Goal: Transaction & Acquisition: Download file/media

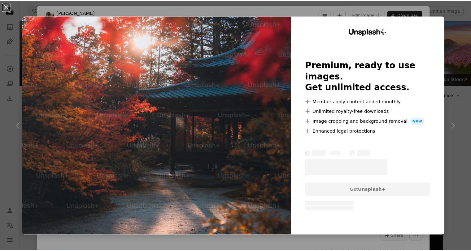
scroll to position [2871, 0]
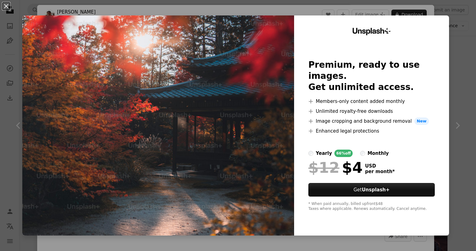
click at [454, 123] on div "An X shape Unsplash+ Premium, ready to use images. Get unlimited access. A plus…" at bounding box center [238, 125] width 476 height 251
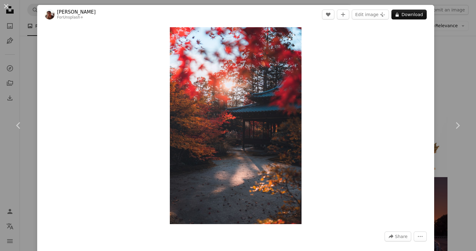
click at [188, 216] on img "Zoom in on this image" at bounding box center [236, 125] width 132 height 197
click at [441, 59] on div "An X shape Chevron left Chevron right [PERSON_NAME] For Unsplash+ A heart A plu…" at bounding box center [238, 125] width 476 height 251
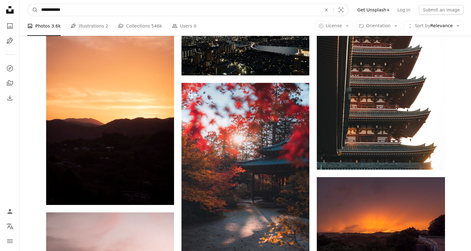
click at [107, 11] on input "**********" at bounding box center [178, 10] width 281 height 12
drag, startPoint x: 53, startPoint y: 13, endPoint x: 39, endPoint y: 13, distance: 13.3
click at [39, 13] on input "**********" at bounding box center [178, 10] width 281 height 12
paste input "**********"
type input "**********"
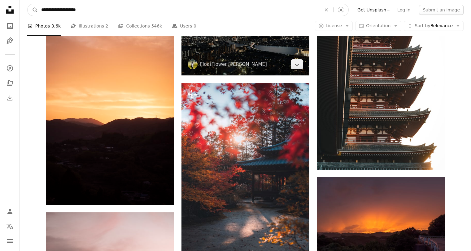
click button "A magnifying glass" at bounding box center [33, 10] width 11 height 12
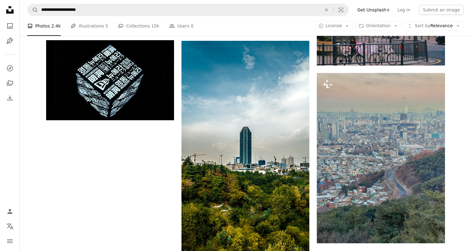
scroll to position [898, 0]
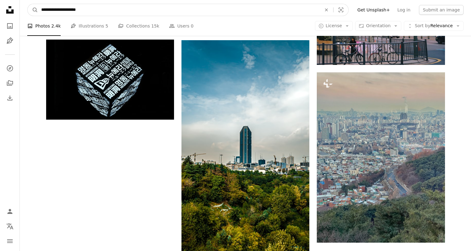
click at [56, 11] on input "**********" at bounding box center [178, 10] width 281 height 12
paste input "Find visuals sitewide"
type input "**********"
click button "A magnifying glass" at bounding box center [33, 10] width 11 height 12
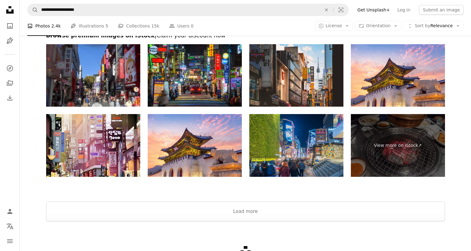
scroll to position [1208, 0]
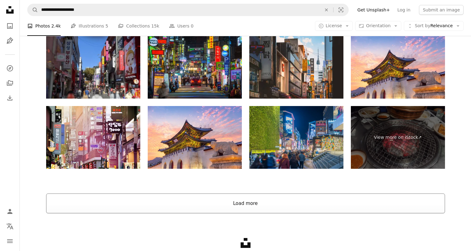
click at [227, 205] on button "Load more" at bounding box center [245, 204] width 399 height 20
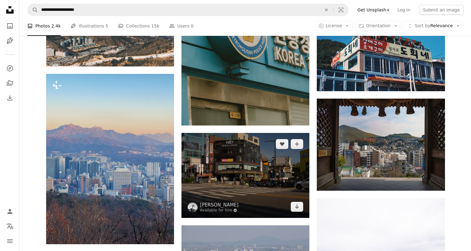
scroll to position [1765, 0]
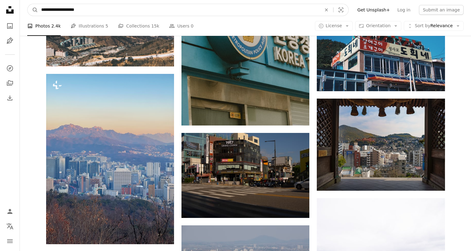
click at [56, 10] on input "**********" at bounding box center [178, 10] width 281 height 12
type input "**********"
click button "A magnifying glass" at bounding box center [33, 10] width 11 height 12
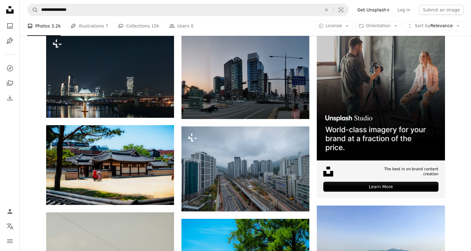
scroll to position [124, 0]
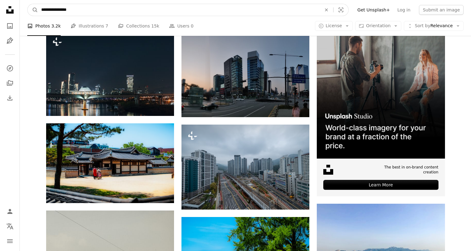
click at [46, 11] on input "**********" at bounding box center [178, 10] width 281 height 12
type input "**********"
click button "A magnifying glass" at bounding box center [33, 10] width 11 height 12
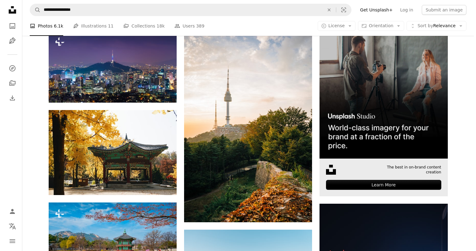
scroll to position [124, 0]
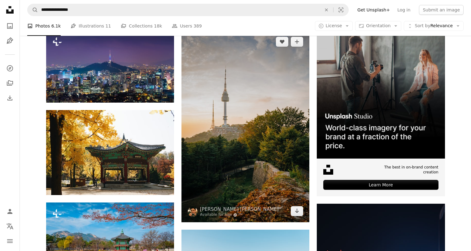
click at [263, 127] on img at bounding box center [245, 127] width 128 height 192
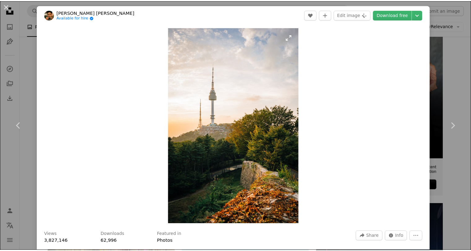
scroll to position [62, 0]
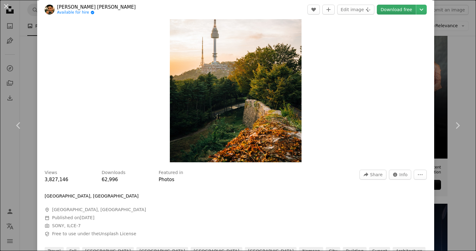
click at [406, 9] on link "Download free" at bounding box center [396, 10] width 39 height 10
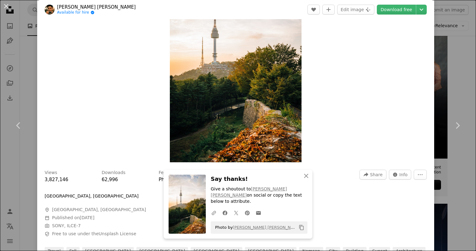
click at [454, 34] on div "An X shape Chevron left Chevron right An X shape Close Say thanks! Give a shout…" at bounding box center [238, 125] width 476 height 251
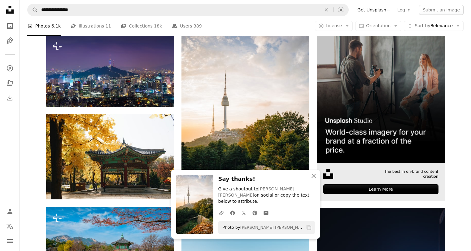
scroll to position [124, 0]
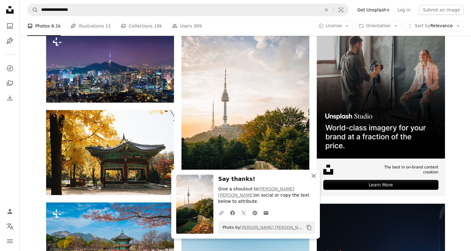
click at [314, 180] on icon "An X shape" at bounding box center [313, 175] width 7 height 7
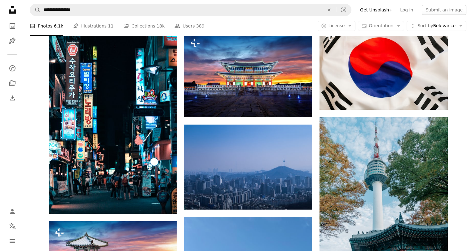
scroll to position [588, 0]
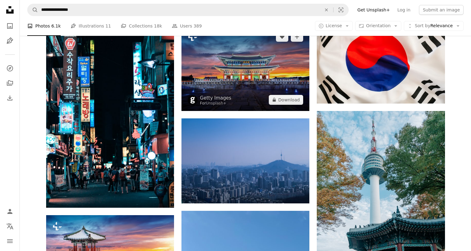
click at [300, 86] on img at bounding box center [245, 68] width 128 height 85
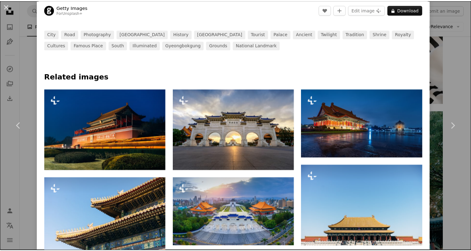
scroll to position [248, 0]
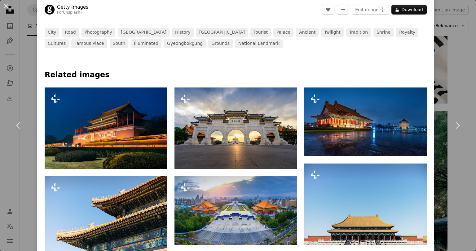
click at [455, 91] on div "An X shape Chevron left Chevron right Getty Images For Unsplash+ A heart A plus…" at bounding box center [238, 125] width 476 height 251
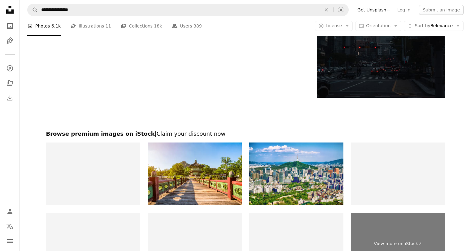
scroll to position [1084, 0]
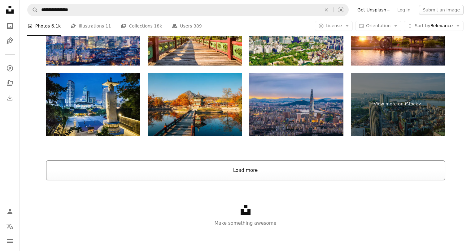
click at [268, 168] on button "Load more" at bounding box center [245, 171] width 399 height 20
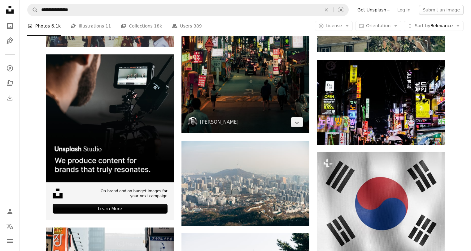
scroll to position [1215, 0]
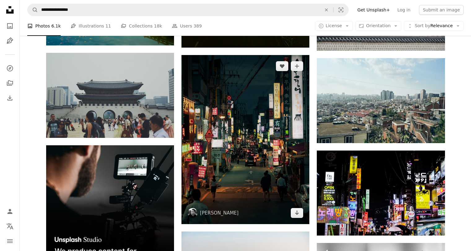
click at [270, 148] on img at bounding box center [245, 139] width 128 height 169
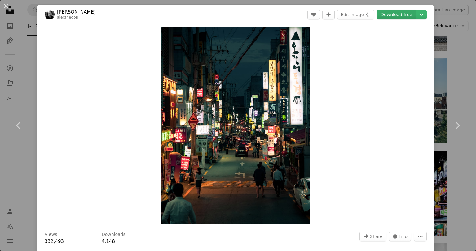
click at [391, 14] on link "Download free" at bounding box center [396, 15] width 39 height 10
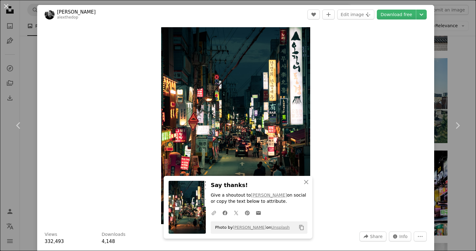
click at [448, 69] on div "An X shape Chevron left Chevron right An X shape Close Say thanks! Give a shout…" at bounding box center [238, 125] width 476 height 251
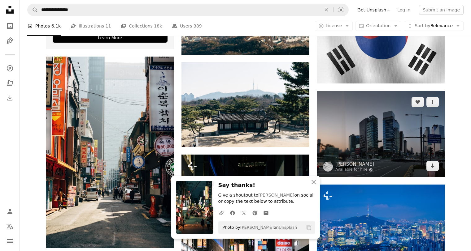
scroll to position [1494, 0]
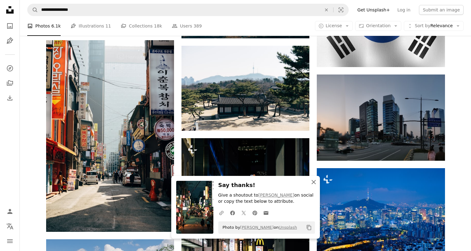
click at [313, 181] on icon "An X shape" at bounding box center [313, 182] width 7 height 7
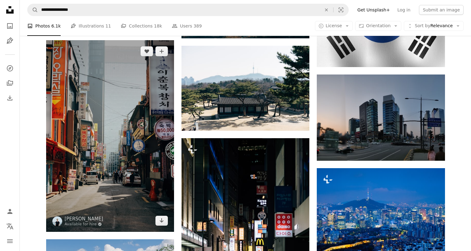
click at [105, 129] on img at bounding box center [110, 136] width 128 height 192
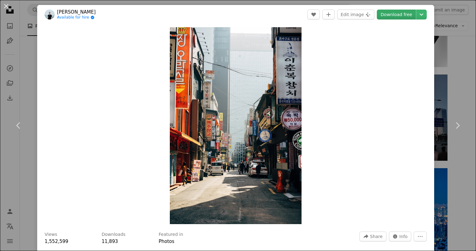
click at [391, 17] on link "Download free" at bounding box center [396, 15] width 39 height 10
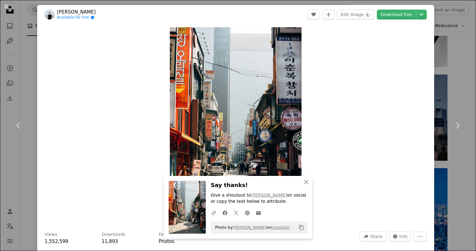
click at [451, 57] on div "An X shape Chevron left Chevron right An X shape Close Say thanks! Give a shout…" at bounding box center [238, 125] width 476 height 251
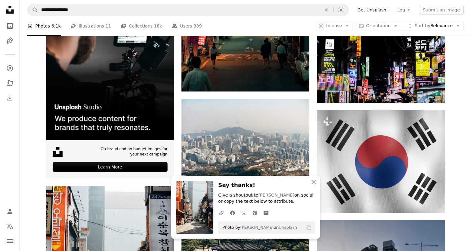
scroll to position [1339, 0]
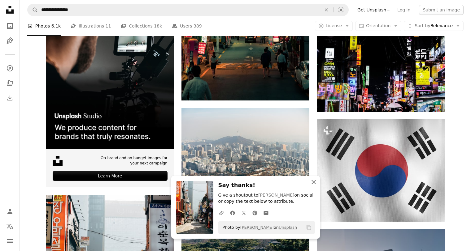
click at [313, 182] on icon "button" at bounding box center [313, 182] width 4 height 4
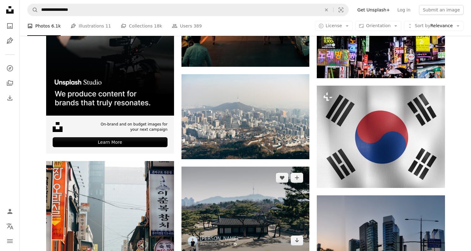
scroll to position [1432, 0]
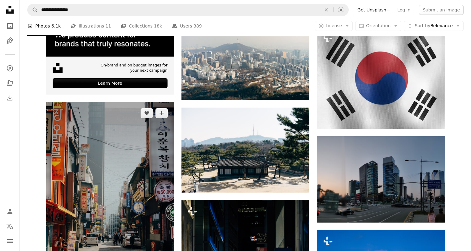
click at [145, 168] on img at bounding box center [110, 198] width 128 height 192
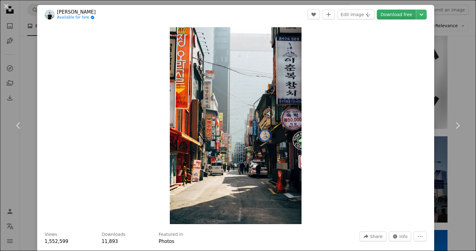
click at [387, 15] on link "Download free" at bounding box center [396, 15] width 39 height 10
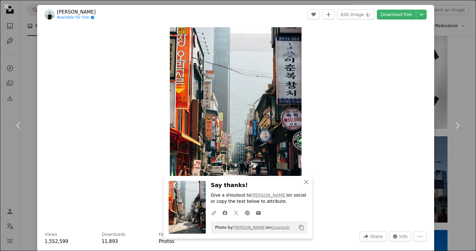
click at [444, 66] on div "An X shape Chevron left Chevron right An X shape Close Say thanks! Give a shout…" at bounding box center [238, 125] width 476 height 251
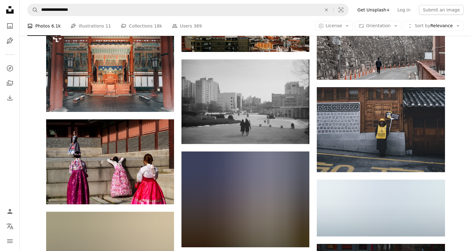
scroll to position [5116, 0]
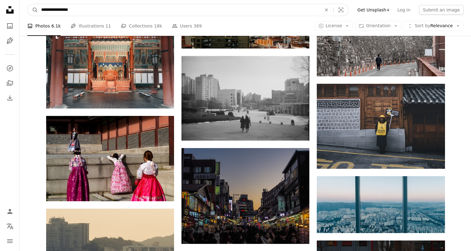
click at [44, 10] on input "**********" at bounding box center [178, 10] width 281 height 12
type input "**********"
click button "A magnifying glass" at bounding box center [33, 10] width 11 height 12
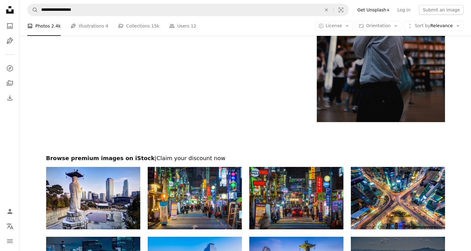
scroll to position [1331, 0]
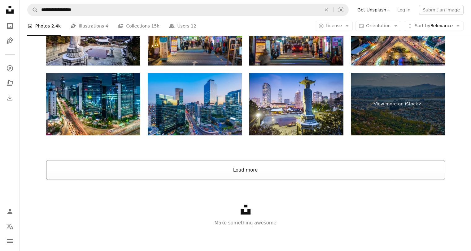
click at [246, 174] on button "Load more" at bounding box center [245, 170] width 399 height 20
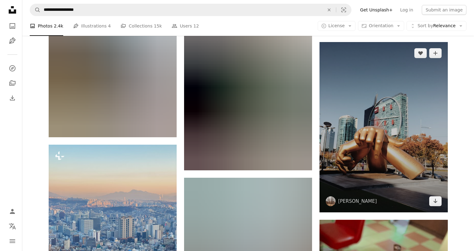
scroll to position [1392, 0]
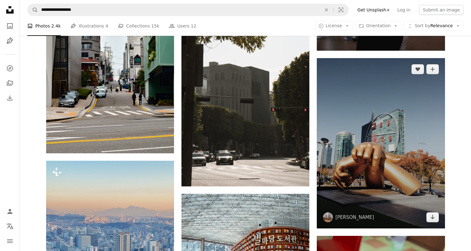
click at [386, 143] on img at bounding box center [381, 143] width 128 height 171
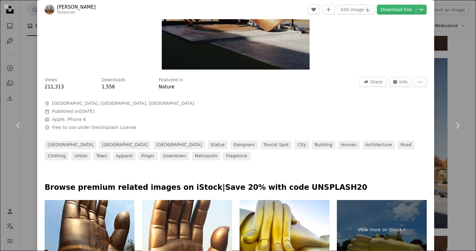
scroll to position [124, 0]
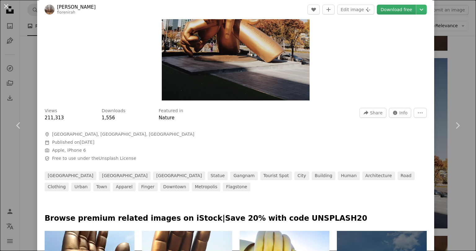
click at [399, 10] on link "Download free" at bounding box center [396, 10] width 39 height 10
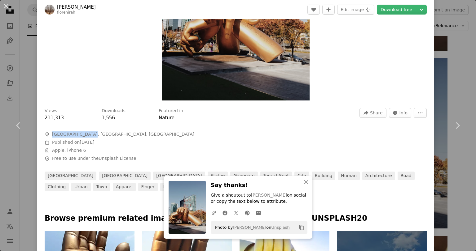
drag, startPoint x: 52, startPoint y: 134, endPoint x: 89, endPoint y: 134, distance: 37.2
click at [89, 134] on span "[GEOGRAPHIC_DATA], [GEOGRAPHIC_DATA], [GEOGRAPHIC_DATA]" at bounding box center [123, 135] width 142 height 6
copy span "[GEOGRAPHIC_DATA], [GEOGRAPHIC_DATA]"
click at [230, 140] on div "Views 211,313 Downloads 1,556 Featured in Nature A forward-right arrow Share In…" at bounding box center [235, 148] width 397 height 88
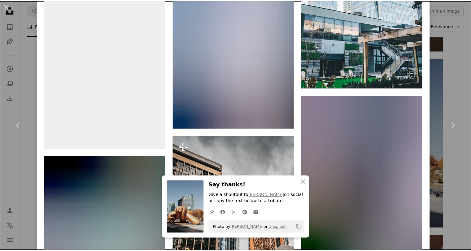
scroll to position [650, 0]
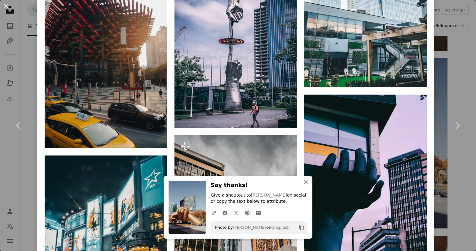
click at [439, 65] on div "An X shape Chevron left Chevron right An X shape Close Say thanks! Give a shout…" at bounding box center [238, 125] width 476 height 251
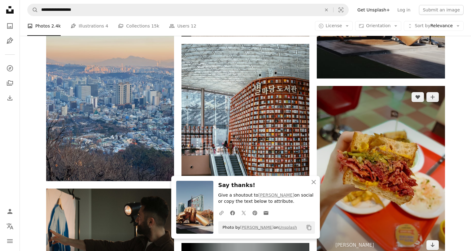
scroll to position [1547, 0]
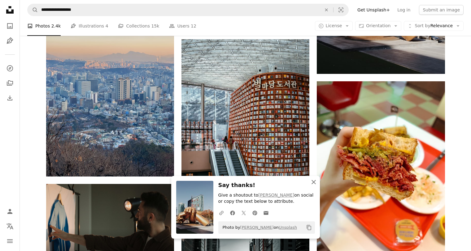
click at [311, 180] on icon "button" at bounding box center [313, 182] width 4 height 4
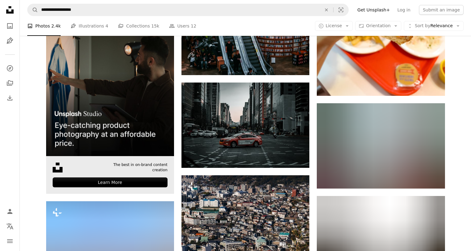
scroll to position [1795, 0]
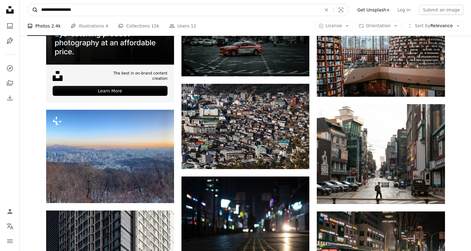
drag, startPoint x: 85, startPoint y: 9, endPoint x: 35, endPoint y: 11, distance: 50.2
click at [35, 11] on form "**********" at bounding box center [187, 10] width 321 height 12
paste input "Find visuals sitewide"
type input "**********"
click button "A magnifying glass" at bounding box center [33, 10] width 11 height 12
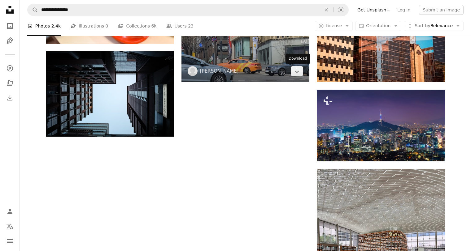
scroll to position [1115, 0]
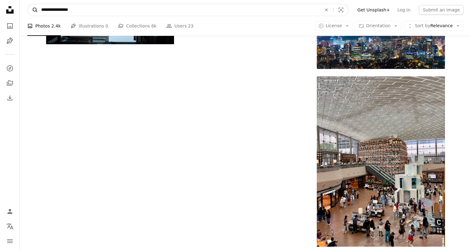
drag, startPoint x: 88, startPoint y: 13, endPoint x: 35, endPoint y: 15, distance: 53.3
click at [35, 15] on form "**********" at bounding box center [187, 10] width 321 height 12
type input "*"
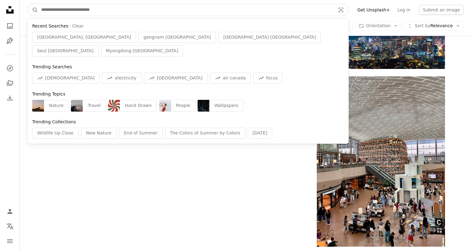
paste input "**********"
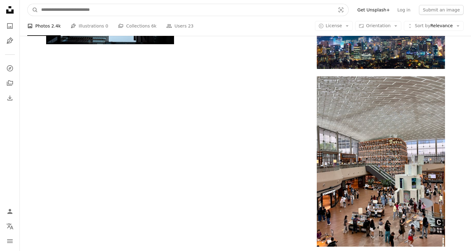
type input "**********"
click button "A magnifying glass" at bounding box center [33, 10] width 11 height 12
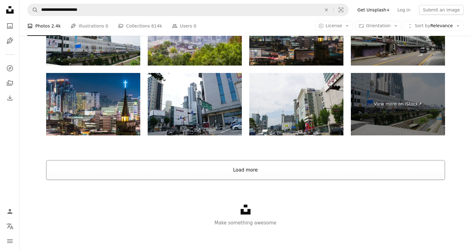
click at [242, 171] on button "Load more" at bounding box center [245, 170] width 399 height 20
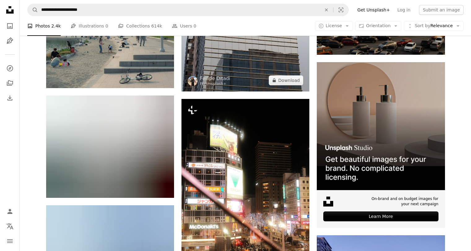
scroll to position [2919, 0]
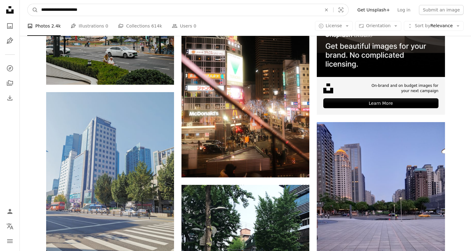
drag, startPoint x: 98, startPoint y: 10, endPoint x: 41, endPoint y: 14, distance: 57.4
click at [41, 14] on input "**********" at bounding box center [178, 10] width 281 height 12
paste input "Find visuals sitewide"
type input "**********"
click button "A magnifying glass" at bounding box center [33, 10] width 11 height 12
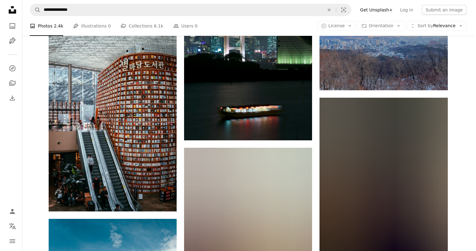
scroll to position [712, 0]
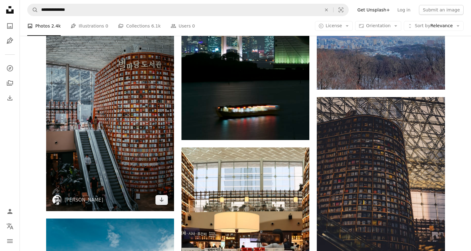
click at [145, 143] on img at bounding box center [110, 116] width 128 height 192
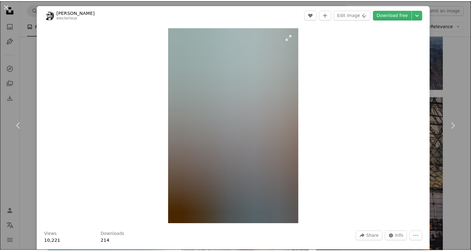
scroll to position [62, 0]
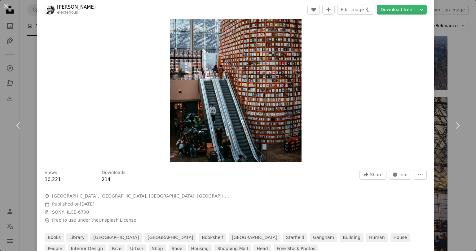
click at [450, 54] on div "An X shape Chevron left Chevron right [PERSON_NAME] electerious A heart A plus …" at bounding box center [238, 125] width 476 height 251
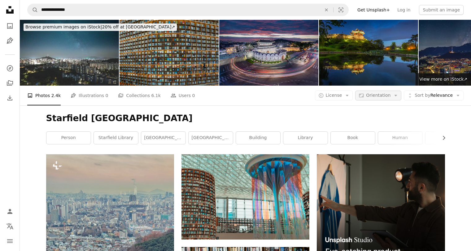
click at [385, 93] on span "Orientation" at bounding box center [378, 96] width 24 height 6
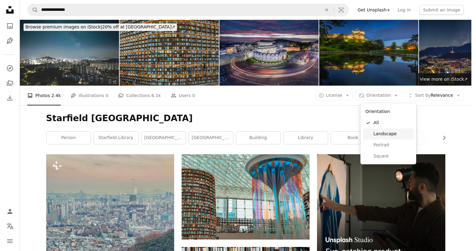
click at [383, 138] on link "Landscape" at bounding box center [388, 133] width 51 height 11
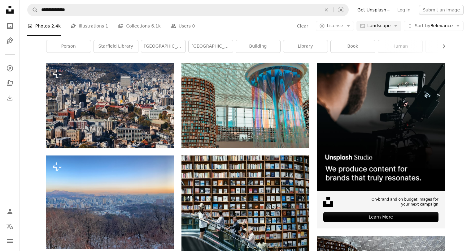
scroll to position [93, 0]
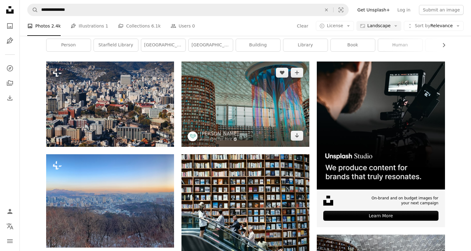
click at [285, 121] on img at bounding box center [245, 104] width 128 height 85
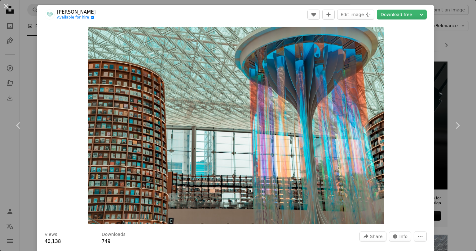
click at [444, 66] on div "An X shape Chevron left Chevron right [PERSON_NAME] Available for hire A checkm…" at bounding box center [238, 125] width 476 height 251
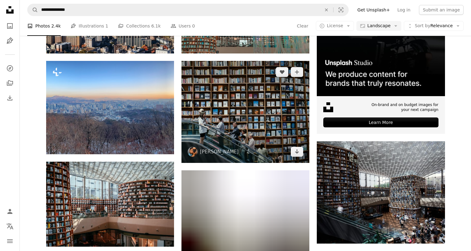
scroll to position [186, 0]
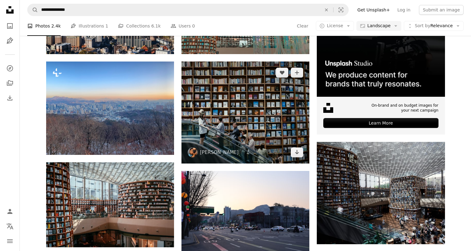
click at [249, 112] on img at bounding box center [245, 113] width 128 height 102
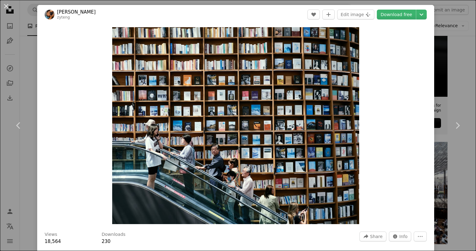
click at [451, 83] on div "An X shape Chevron left Chevron right [PERSON_NAME] zyteng A heart A plus sign …" at bounding box center [238, 125] width 476 height 251
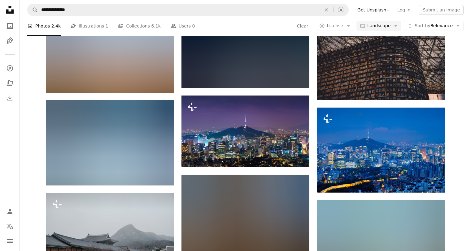
scroll to position [341, 0]
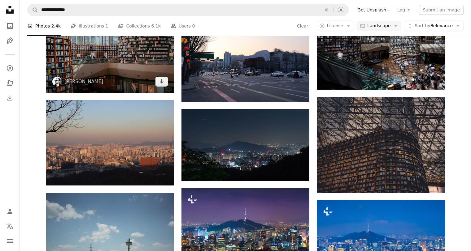
click at [129, 65] on img at bounding box center [110, 50] width 128 height 85
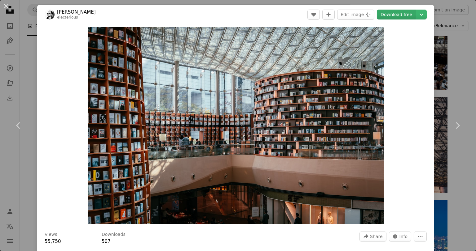
click at [399, 11] on link "Download free" at bounding box center [396, 15] width 39 height 10
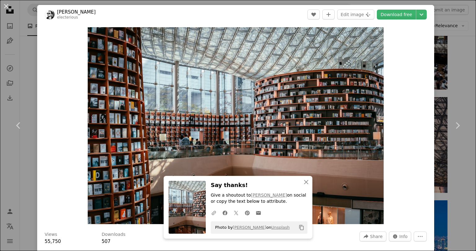
click at [451, 80] on div "An X shape Chevron left Chevron right An X shape Close Say thanks! Give a shout…" at bounding box center [238, 125] width 476 height 251
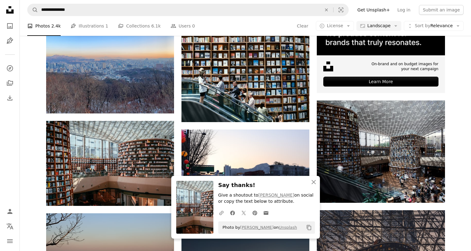
scroll to position [217, 0]
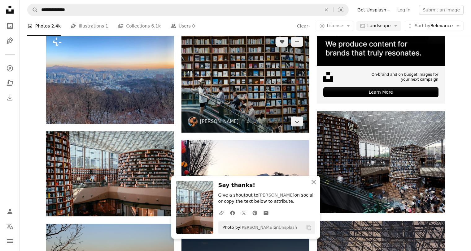
click at [279, 92] on img at bounding box center [245, 82] width 128 height 102
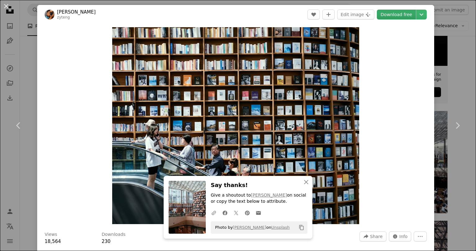
click at [387, 15] on link "Download free" at bounding box center [396, 15] width 39 height 10
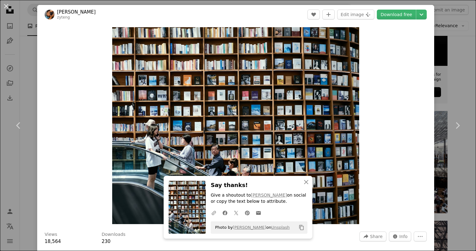
click at [449, 74] on div "An X shape Chevron left Chevron right An X shape Close Say thanks! Give a shout…" at bounding box center [238, 125] width 476 height 251
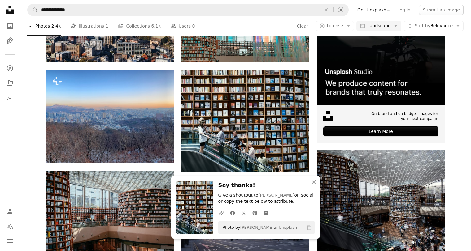
scroll to position [62, 0]
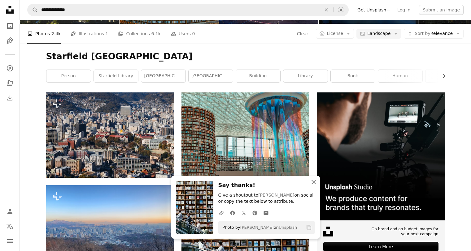
click at [313, 182] on icon "An X shape" at bounding box center [313, 182] width 7 height 7
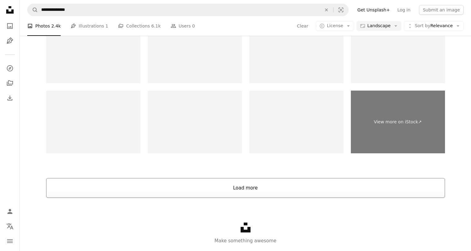
click at [283, 186] on button "Load more" at bounding box center [245, 188] width 399 height 20
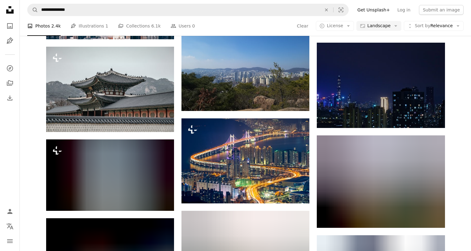
scroll to position [3994, 0]
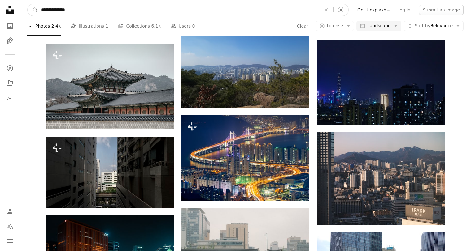
drag, startPoint x: 90, startPoint y: 11, endPoint x: 39, endPoint y: 12, distance: 50.8
click at [39, 12] on input "**********" at bounding box center [178, 10] width 281 height 12
paste input "Find visuals sitewide"
drag, startPoint x: 96, startPoint y: 11, endPoint x: 38, endPoint y: 11, distance: 57.9
click at [38, 11] on form "**********" at bounding box center [187, 10] width 321 height 12
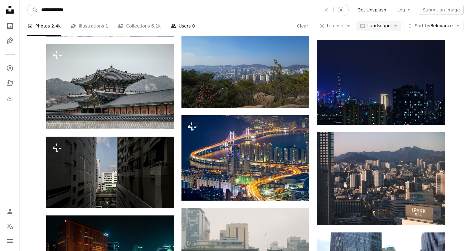
paste input "*****"
type input "**********"
click button "A magnifying glass" at bounding box center [33, 10] width 11 height 12
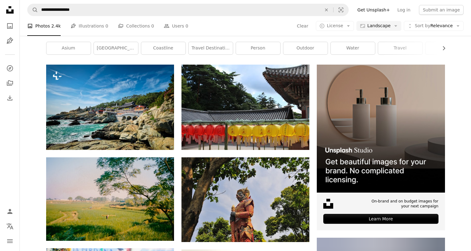
scroll to position [93, 0]
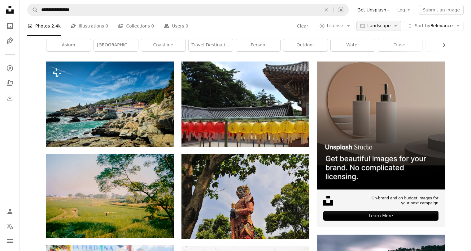
click at [380, 31] on button "Aspect ratio Landscape Arrow down" at bounding box center [378, 26] width 45 height 10
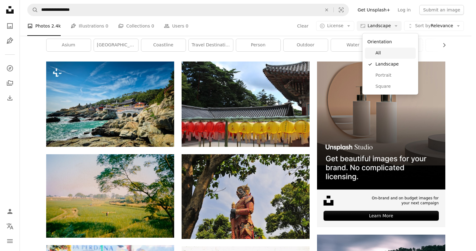
click at [380, 53] on span "All" at bounding box center [394, 53] width 38 height 6
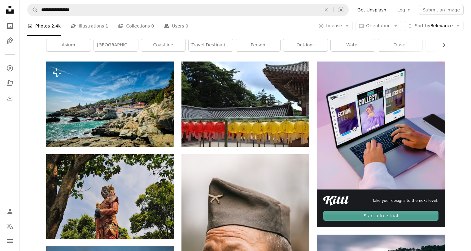
scroll to position [433, 0]
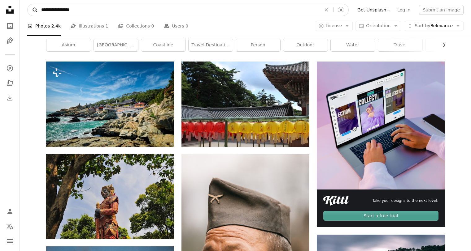
drag, startPoint x: 80, startPoint y: 9, endPoint x: 38, endPoint y: 11, distance: 42.2
click at [38, 11] on form "**********" at bounding box center [187, 10] width 321 height 12
drag, startPoint x: 103, startPoint y: 9, endPoint x: 41, endPoint y: 11, distance: 62.0
click at [41, 11] on input "**********" at bounding box center [178, 10] width 281 height 12
paste input "******"
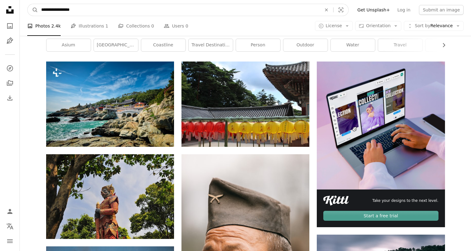
type input "**********"
click button "A magnifying glass" at bounding box center [33, 10] width 11 height 12
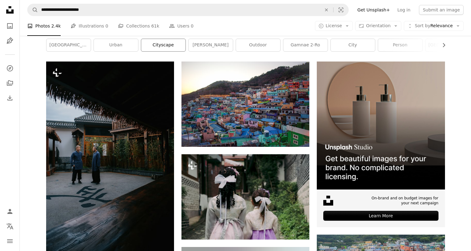
scroll to position [62, 0]
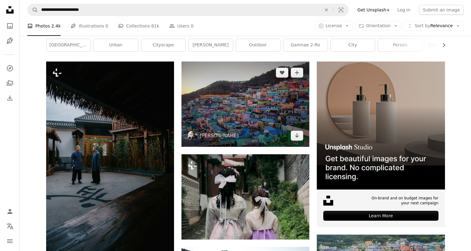
click at [243, 139] on img at bounding box center [245, 104] width 128 height 85
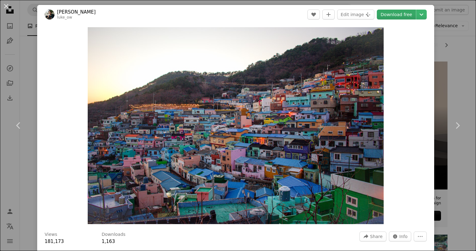
click at [392, 17] on link "Download free" at bounding box center [396, 15] width 39 height 10
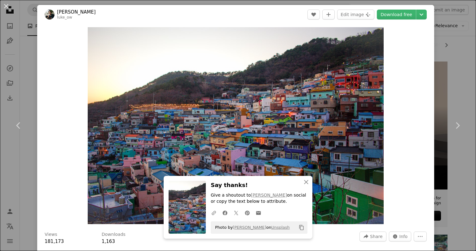
click at [461, 58] on div "An X shape Chevron left Chevron right An X shape Close Say thanks! Give a shout…" at bounding box center [238, 125] width 476 height 251
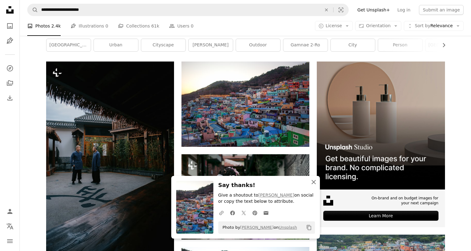
click at [312, 184] on icon "button" at bounding box center [313, 182] width 4 height 4
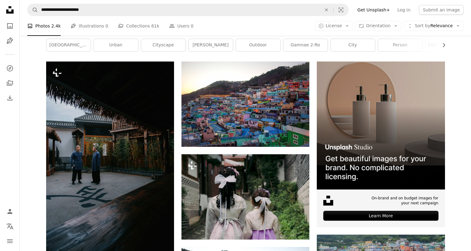
scroll to position [1115, 0]
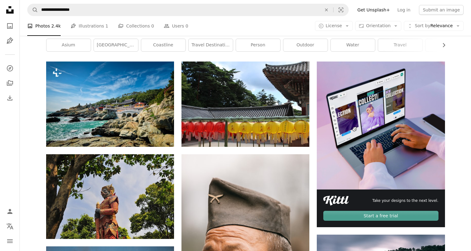
scroll to position [2446, 0]
